Goal: Check status: Check status

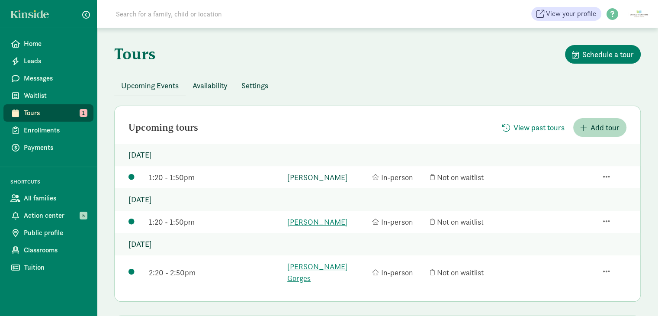
click at [306, 172] on link "[PERSON_NAME]" at bounding box center [327, 177] width 80 height 12
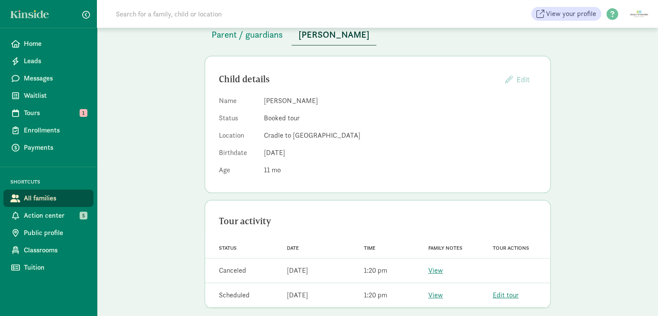
scroll to position [68, 0]
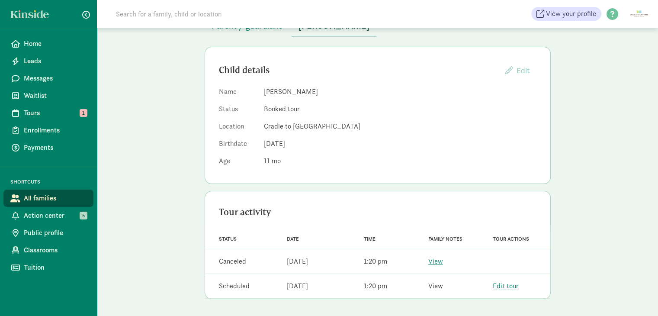
click at [436, 285] on link "View" at bounding box center [435, 285] width 15 height 9
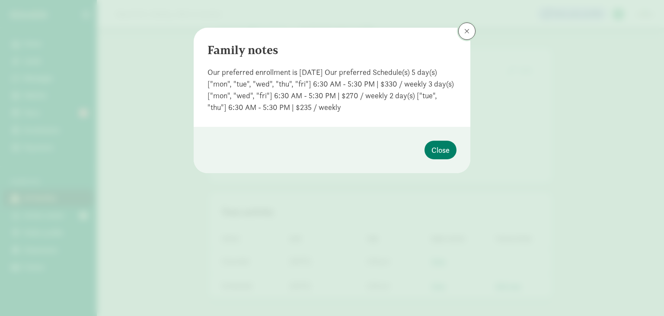
click at [464, 32] on button at bounding box center [467, 30] width 17 height 17
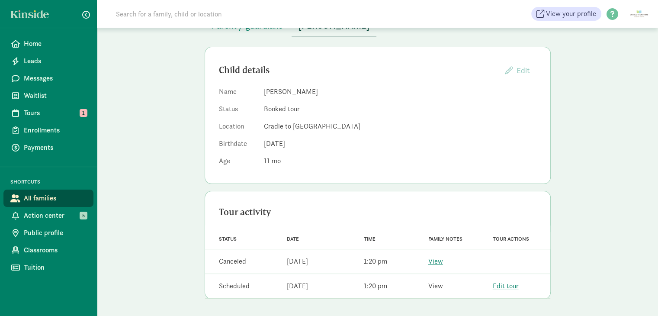
click at [431, 283] on div "View" at bounding box center [435, 286] width 15 height 10
click at [431, 285] on link "View" at bounding box center [435, 285] width 15 height 9
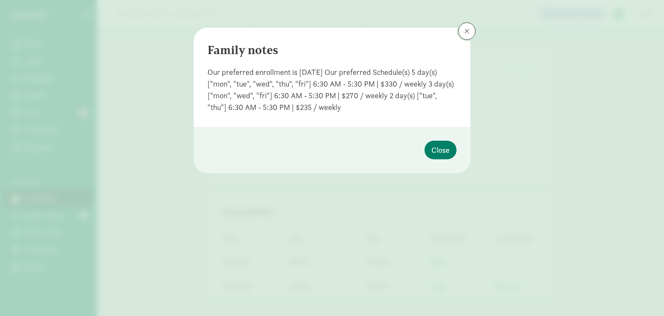
click at [467, 33] on span at bounding box center [467, 31] width 5 height 7
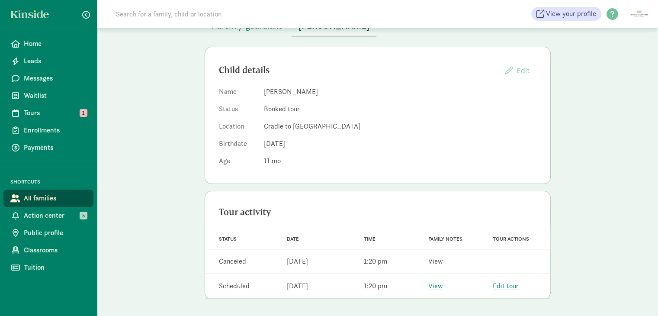
click at [436, 258] on link "View" at bounding box center [435, 261] width 15 height 9
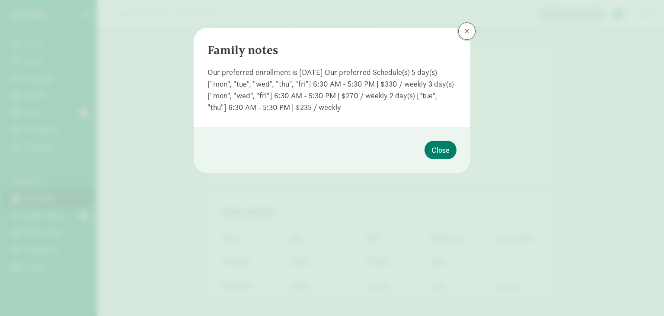
click at [474, 33] on button at bounding box center [467, 30] width 17 height 17
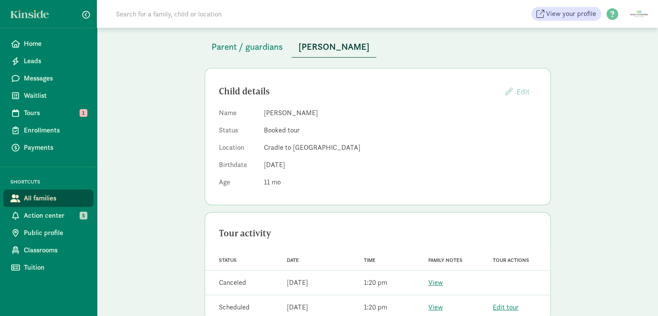
scroll to position [0, 0]
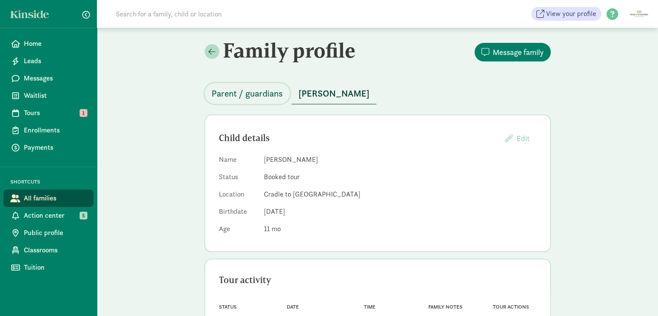
click at [246, 101] on button "Parent / guardians" at bounding box center [247, 93] width 85 height 21
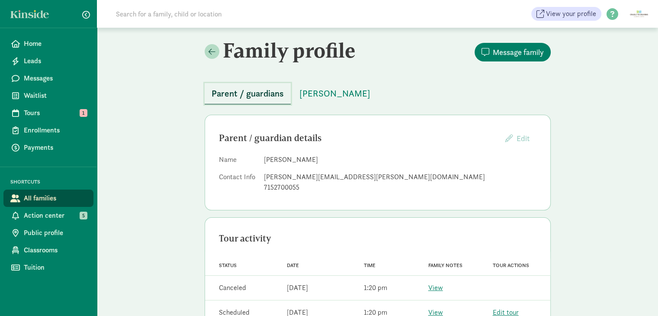
click at [242, 96] on span "Parent / guardians" at bounding box center [248, 94] width 72 height 14
click at [26, 34] on div "Home Leads Messages Waitlist Tours 1 Enrollments Payments SHORTCUTS All familie…" at bounding box center [48, 158] width 97 height 316
click at [26, 44] on span "Home" at bounding box center [55, 43] width 63 height 10
